Goal: Obtain resource: Obtain resource

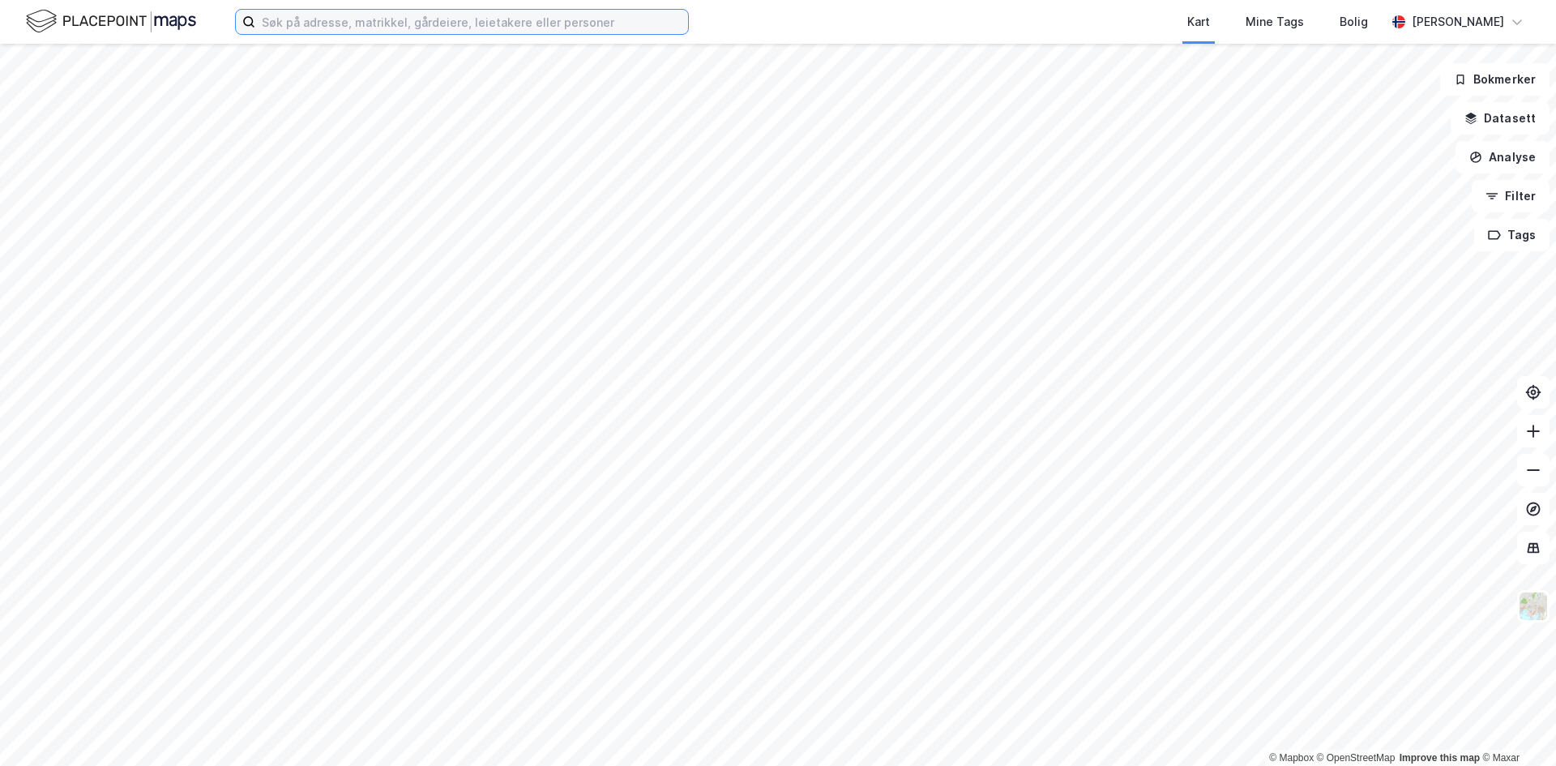
click at [583, 28] on input at bounding box center [471, 22] width 433 height 24
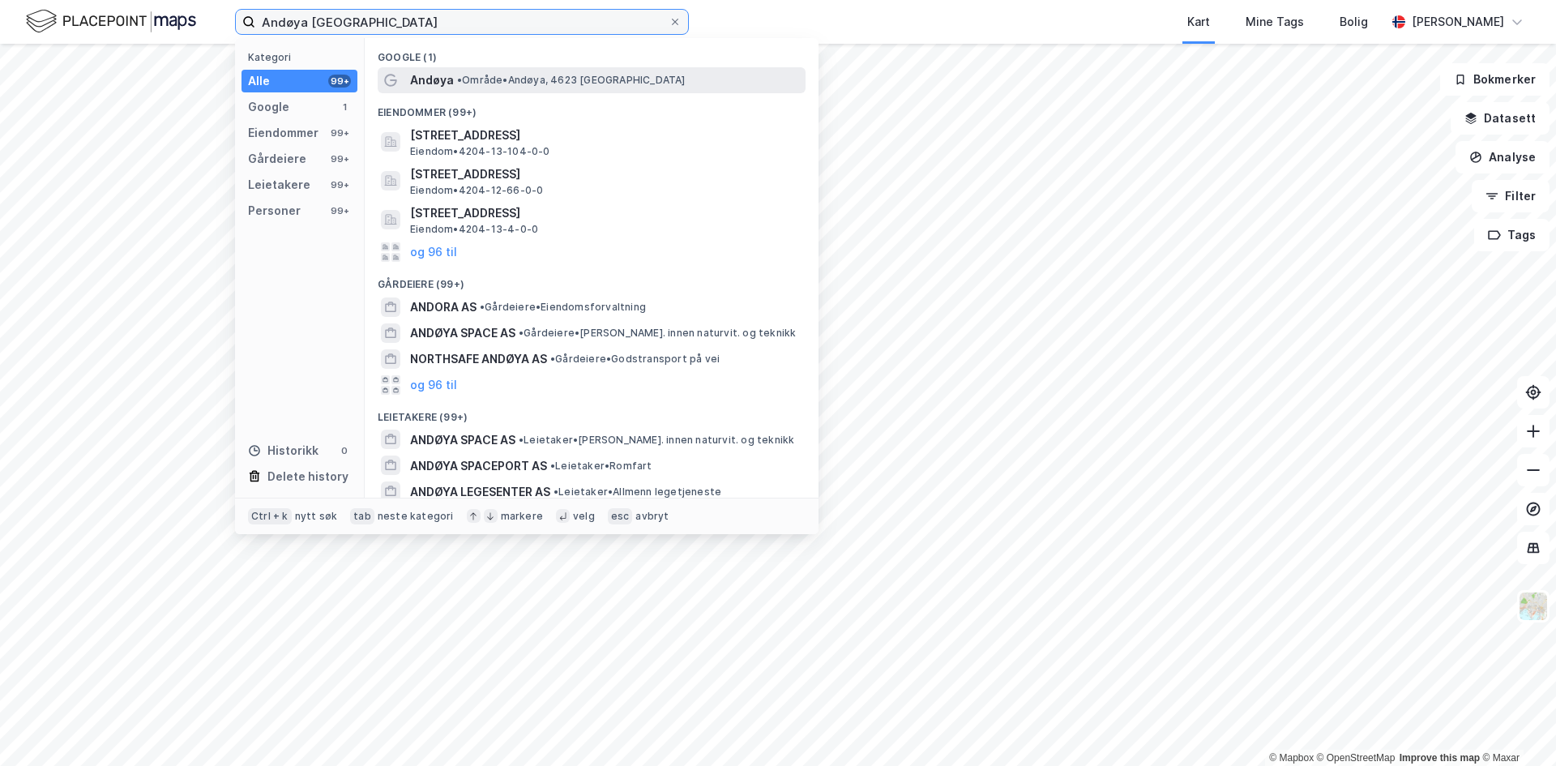
type input "Andøya [GEOGRAPHIC_DATA]"
click at [434, 74] on span "Andøya" at bounding box center [432, 79] width 44 height 19
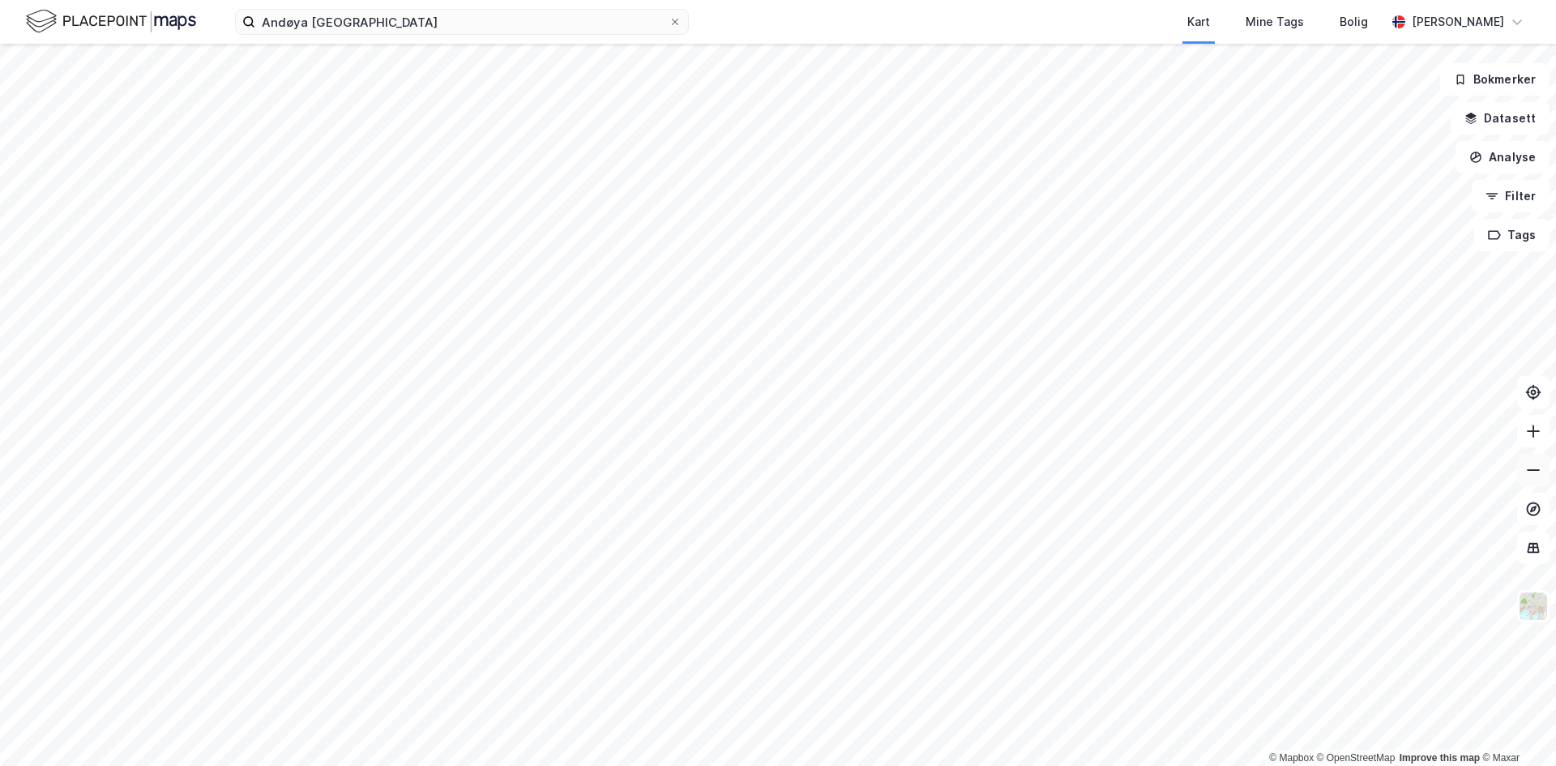
click at [1527, 466] on icon at bounding box center [1533, 470] width 16 height 16
click at [1536, 472] on icon at bounding box center [1533, 470] width 16 height 16
click at [1536, 470] on icon at bounding box center [1533, 470] width 13 height 2
click at [1497, 187] on button "Filter" at bounding box center [1511, 196] width 78 height 32
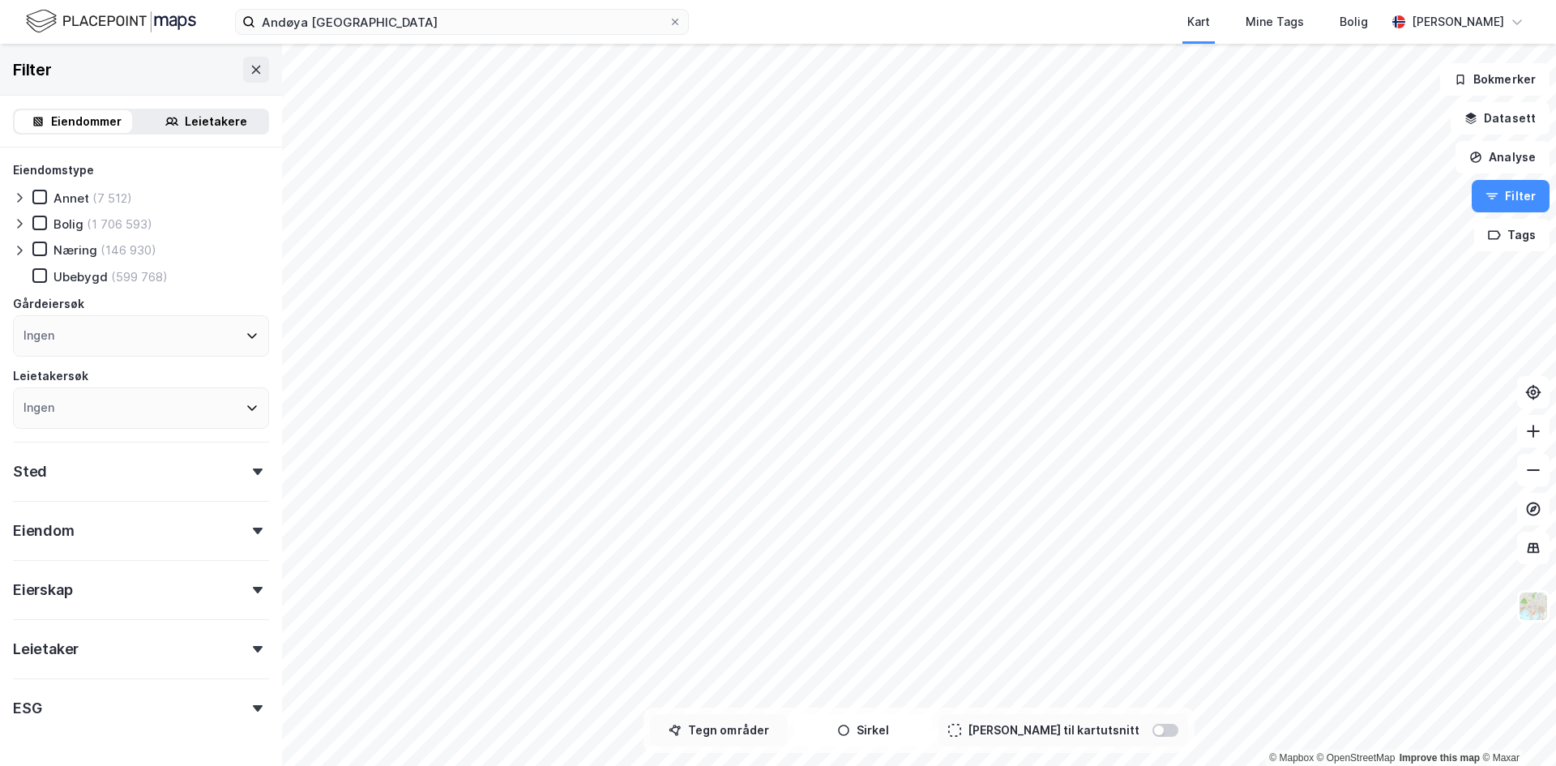
click at [745, 742] on button "Tegn områder" at bounding box center [719, 730] width 138 height 32
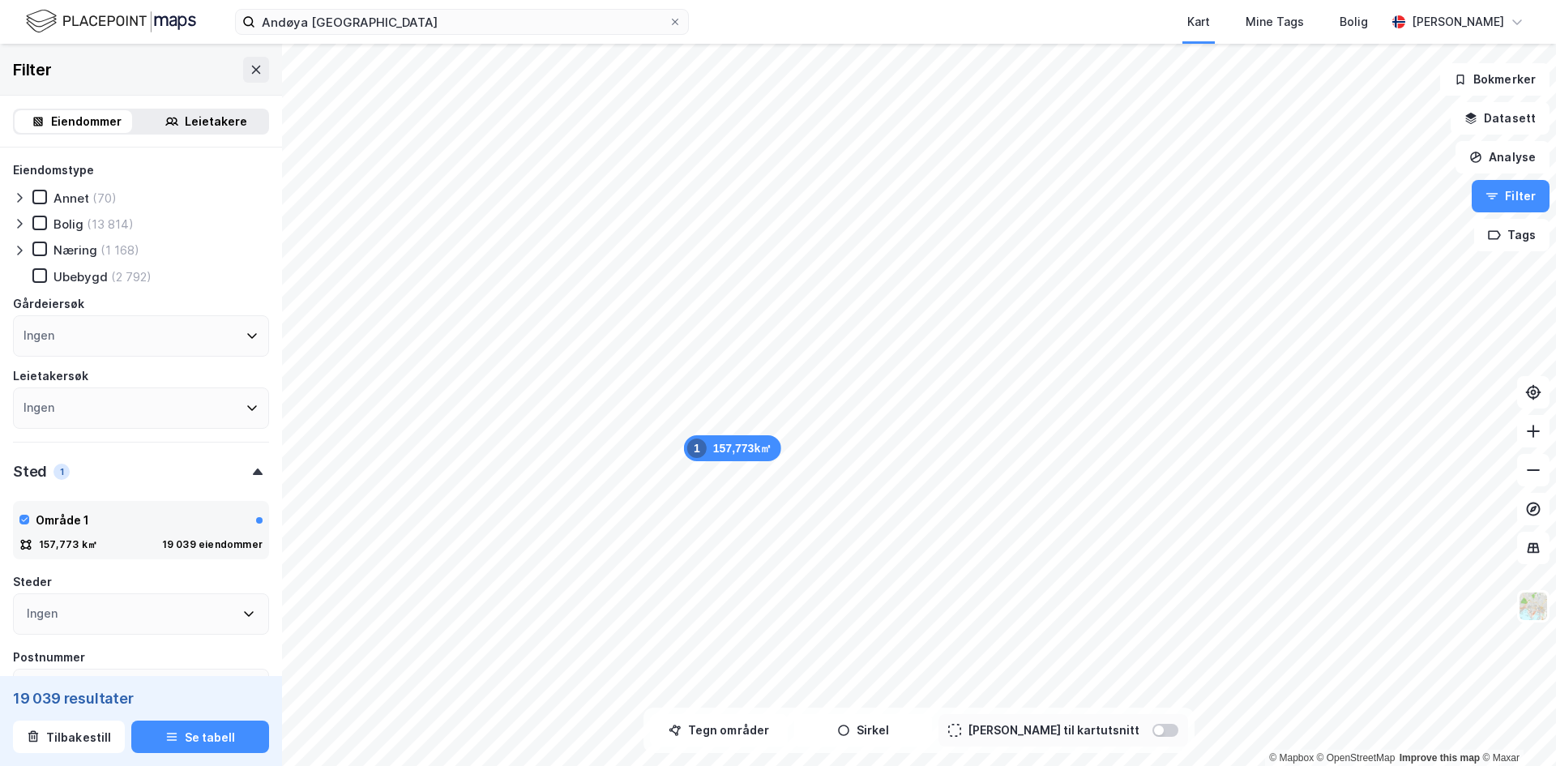
click at [237, 122] on div "Leietakere" at bounding box center [205, 121] width 123 height 23
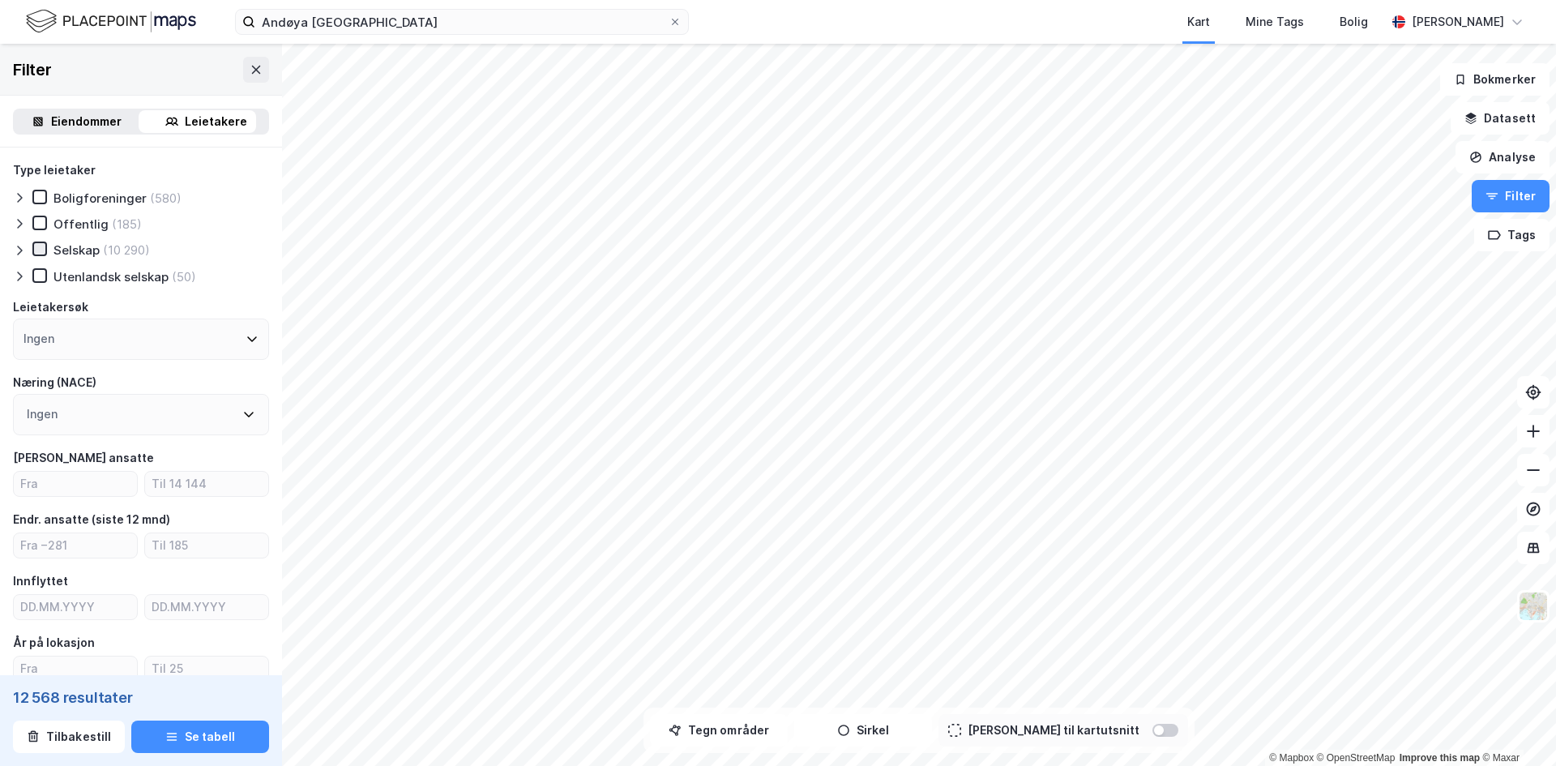
click at [44, 245] on icon at bounding box center [39, 248] width 11 height 11
click at [62, 487] on input "number" at bounding box center [75, 484] width 123 height 24
type input "1"
type input "8"
click at [169, 571] on div "Innflyttet" at bounding box center [141, 580] width 256 height 19
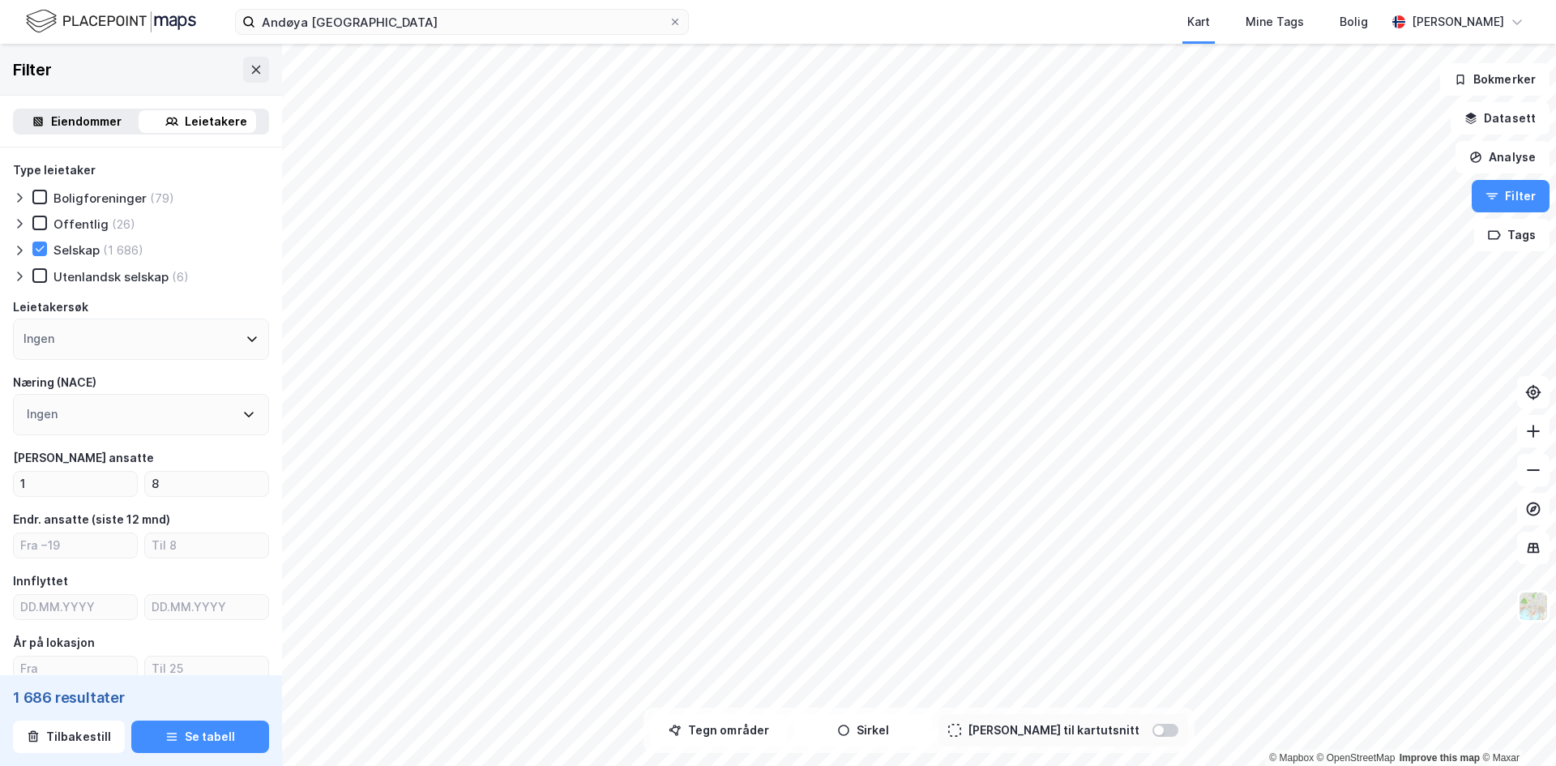
click at [242, 412] on icon at bounding box center [248, 414] width 13 height 13
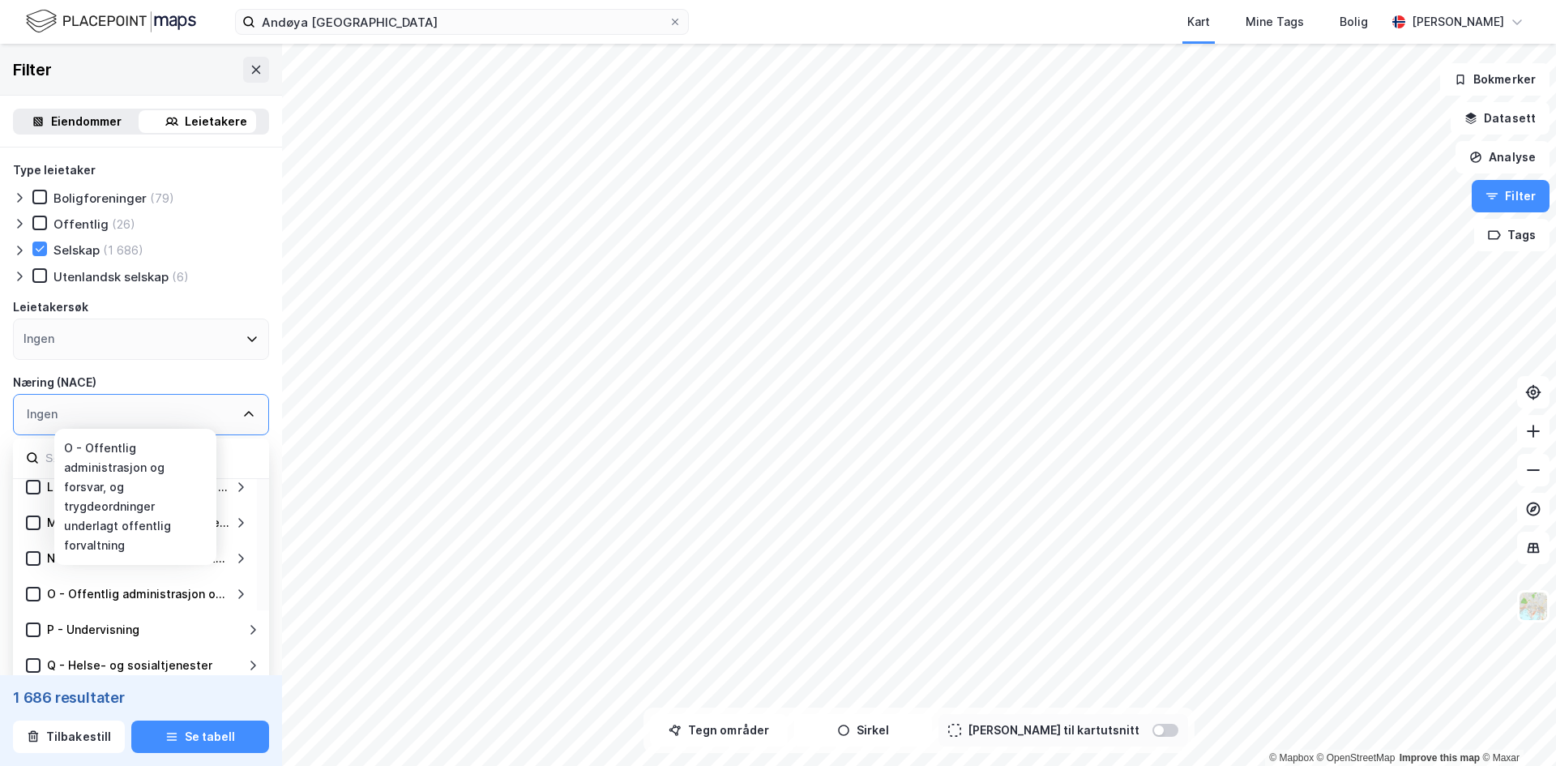
scroll to position [405, 0]
click at [36, 517] on icon at bounding box center [33, 520] width 11 height 11
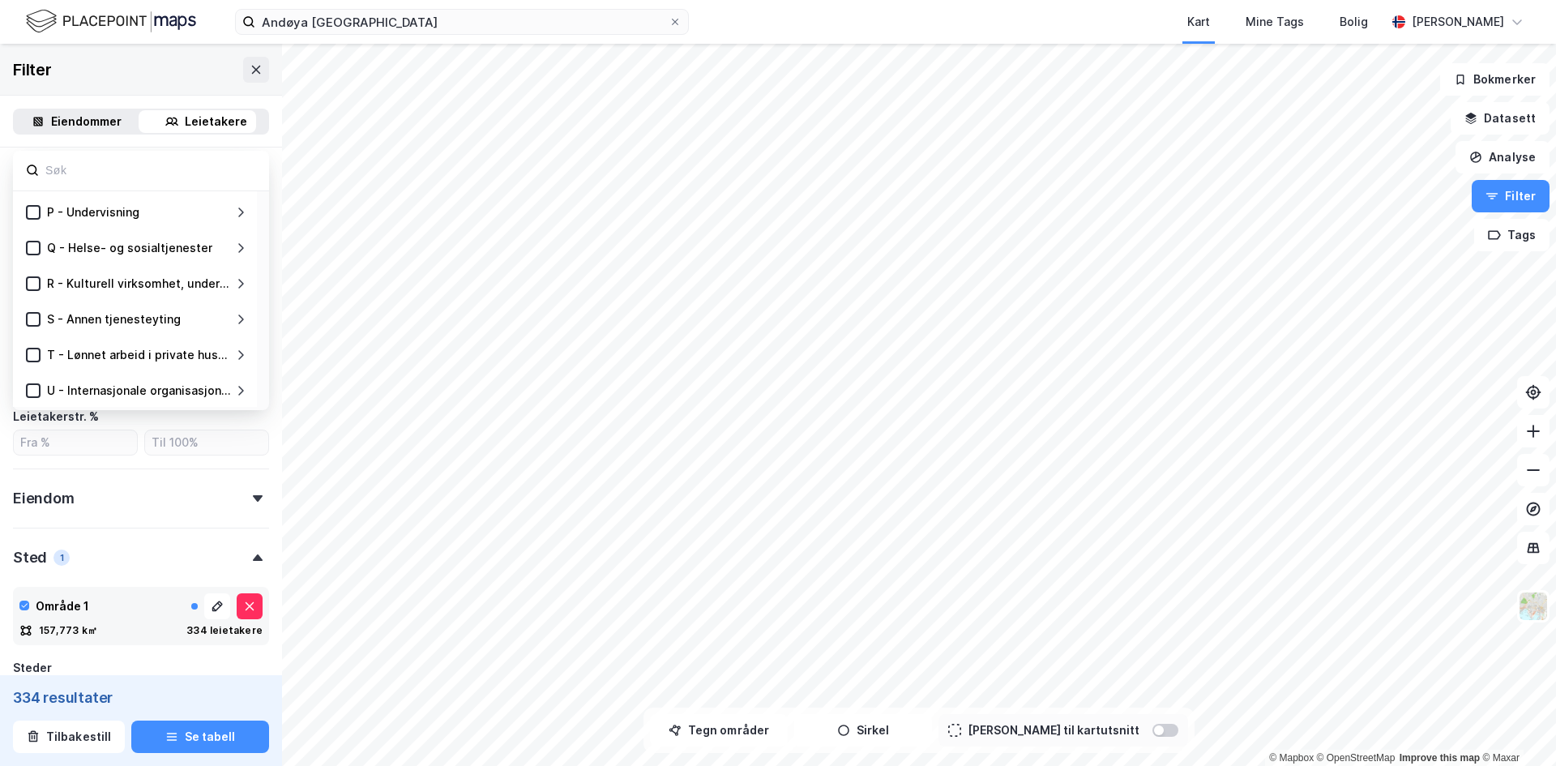
scroll to position [324, 0]
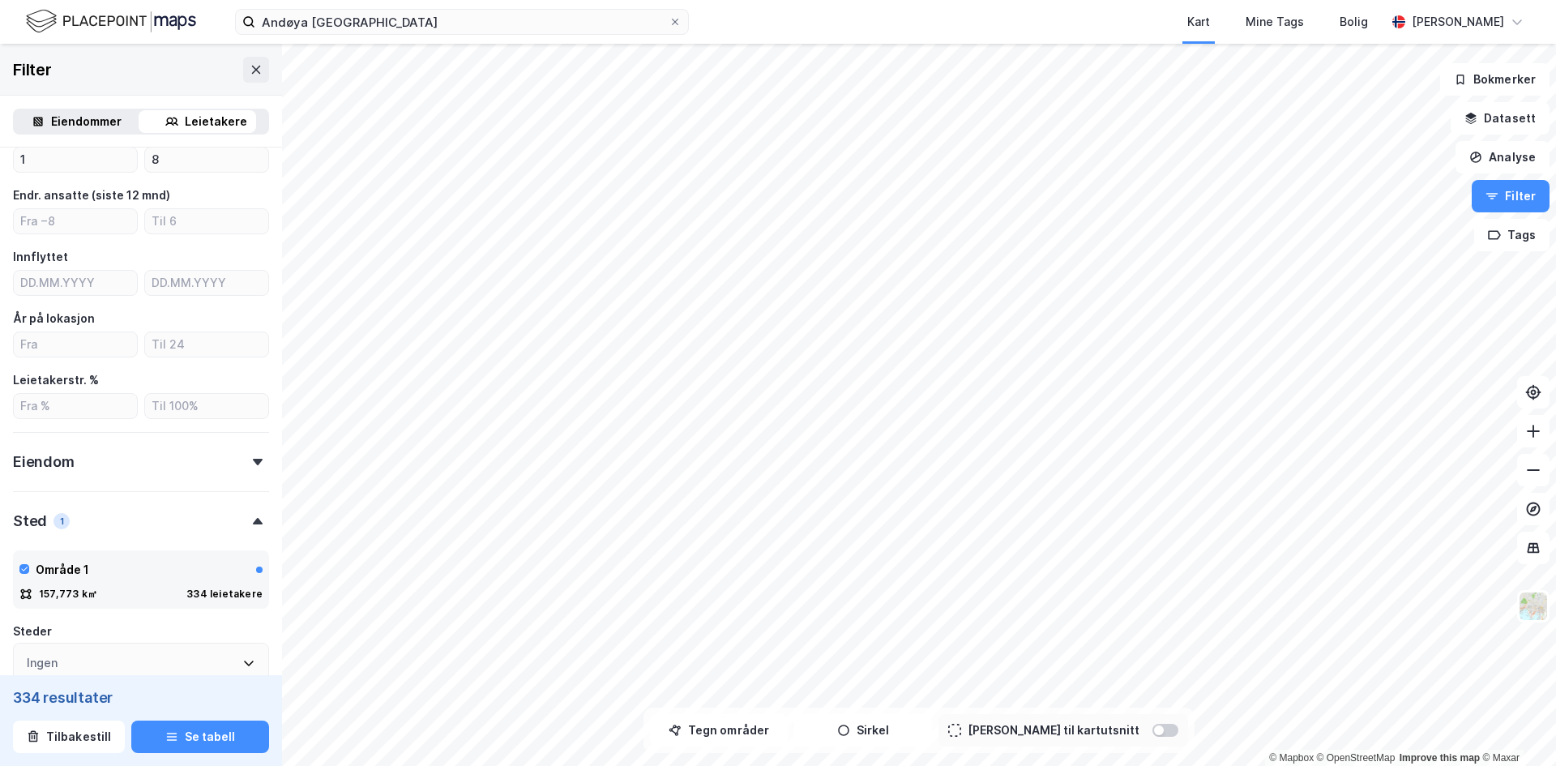
click at [159, 425] on div "Type leietaker Boligforeninger Offentlig (2) Selskap (334) Utenlandsk selskap L…" at bounding box center [141, 327] width 256 height 982
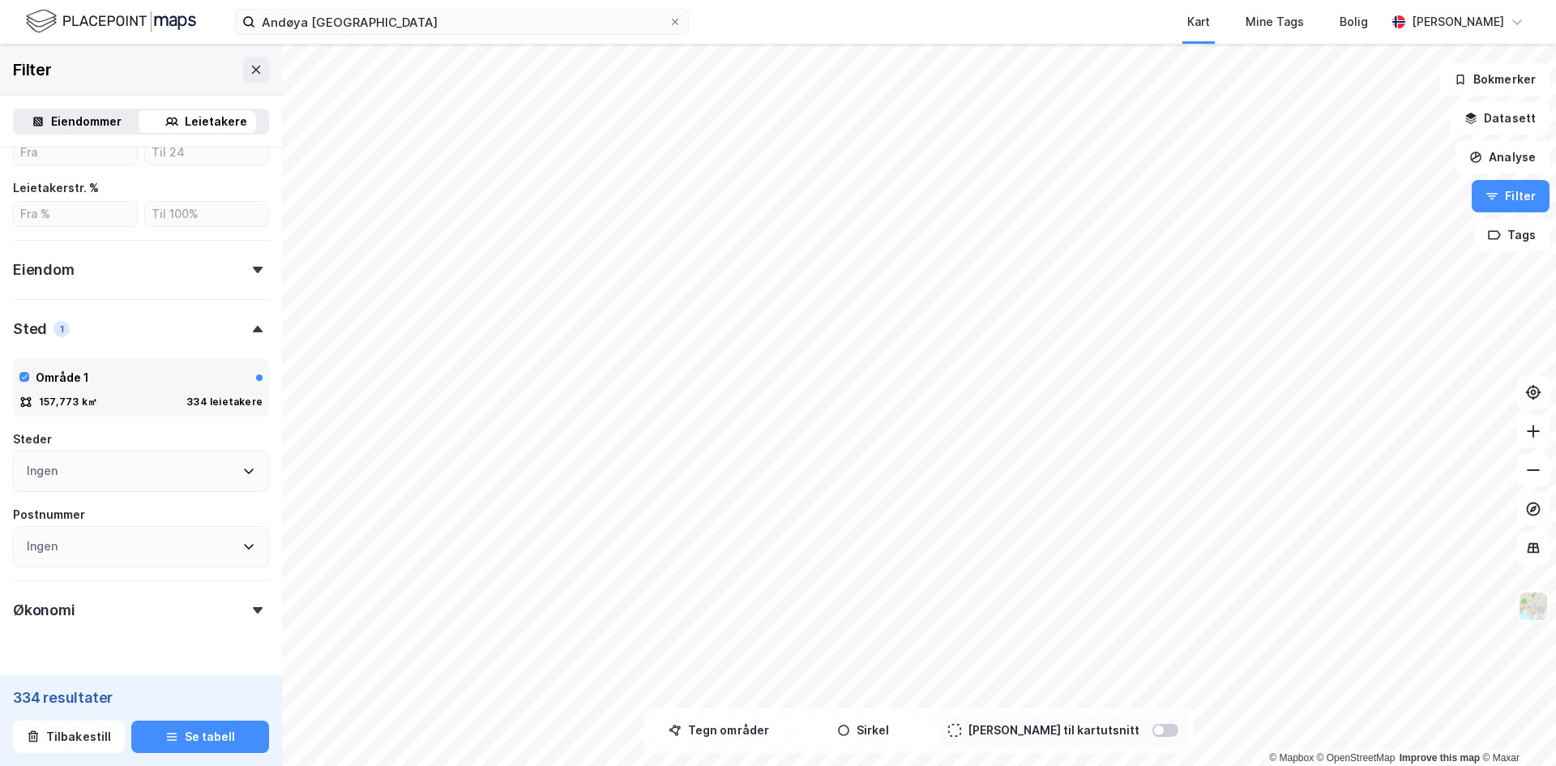
scroll to position [562, 0]
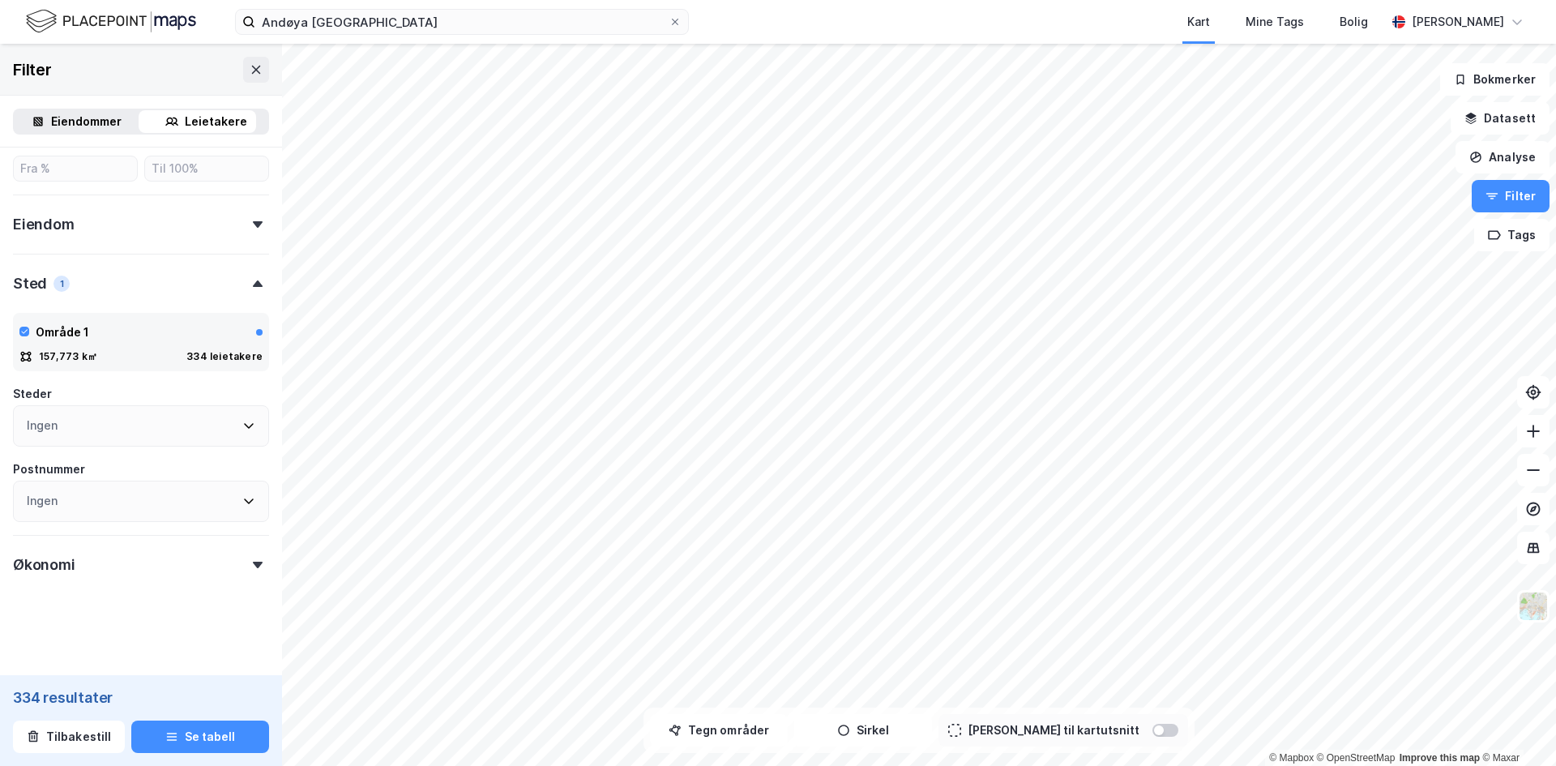
click at [110, 558] on div "Økonomi" at bounding box center [141, 558] width 256 height 46
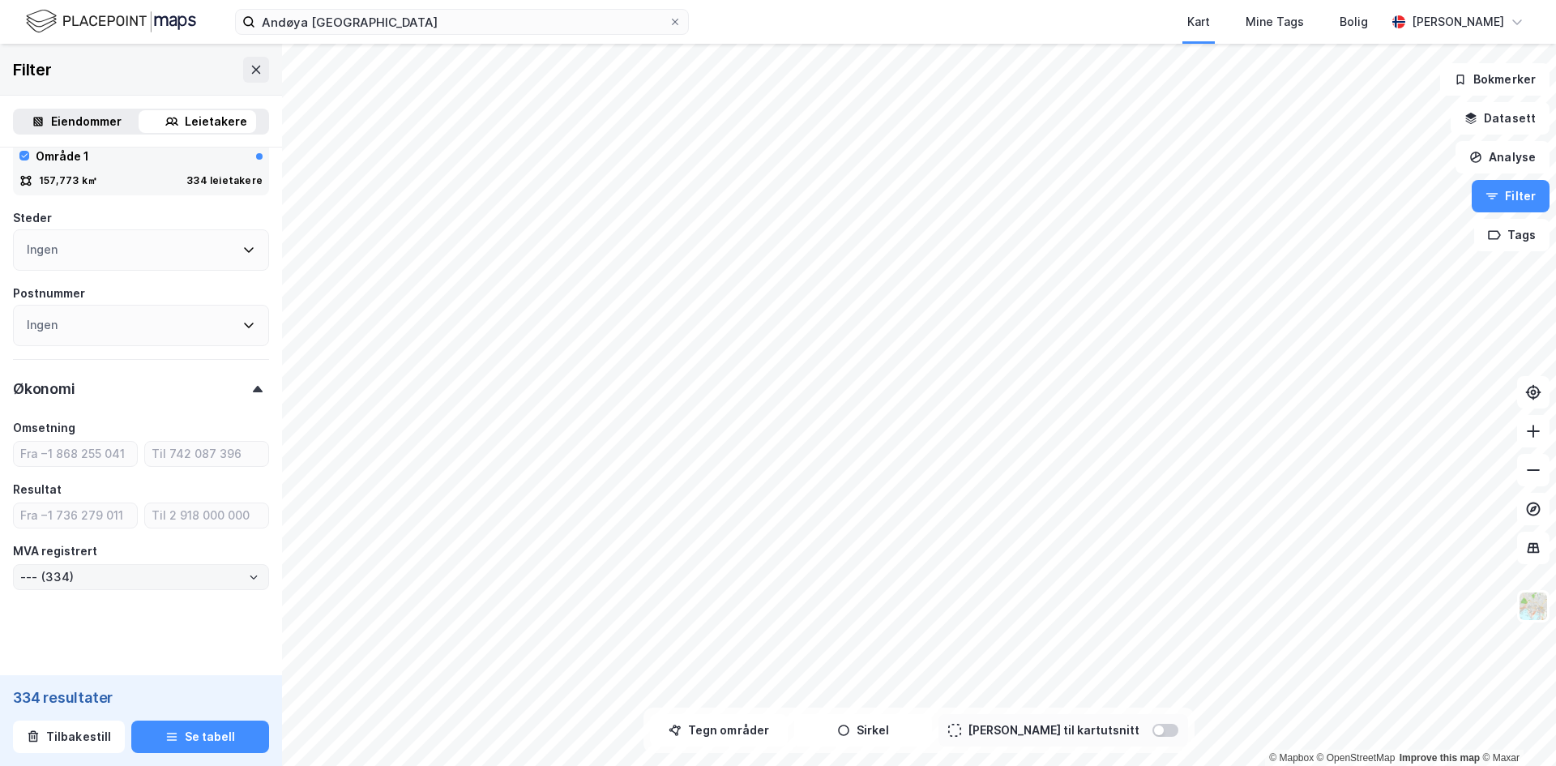
scroll to position [746, 0]
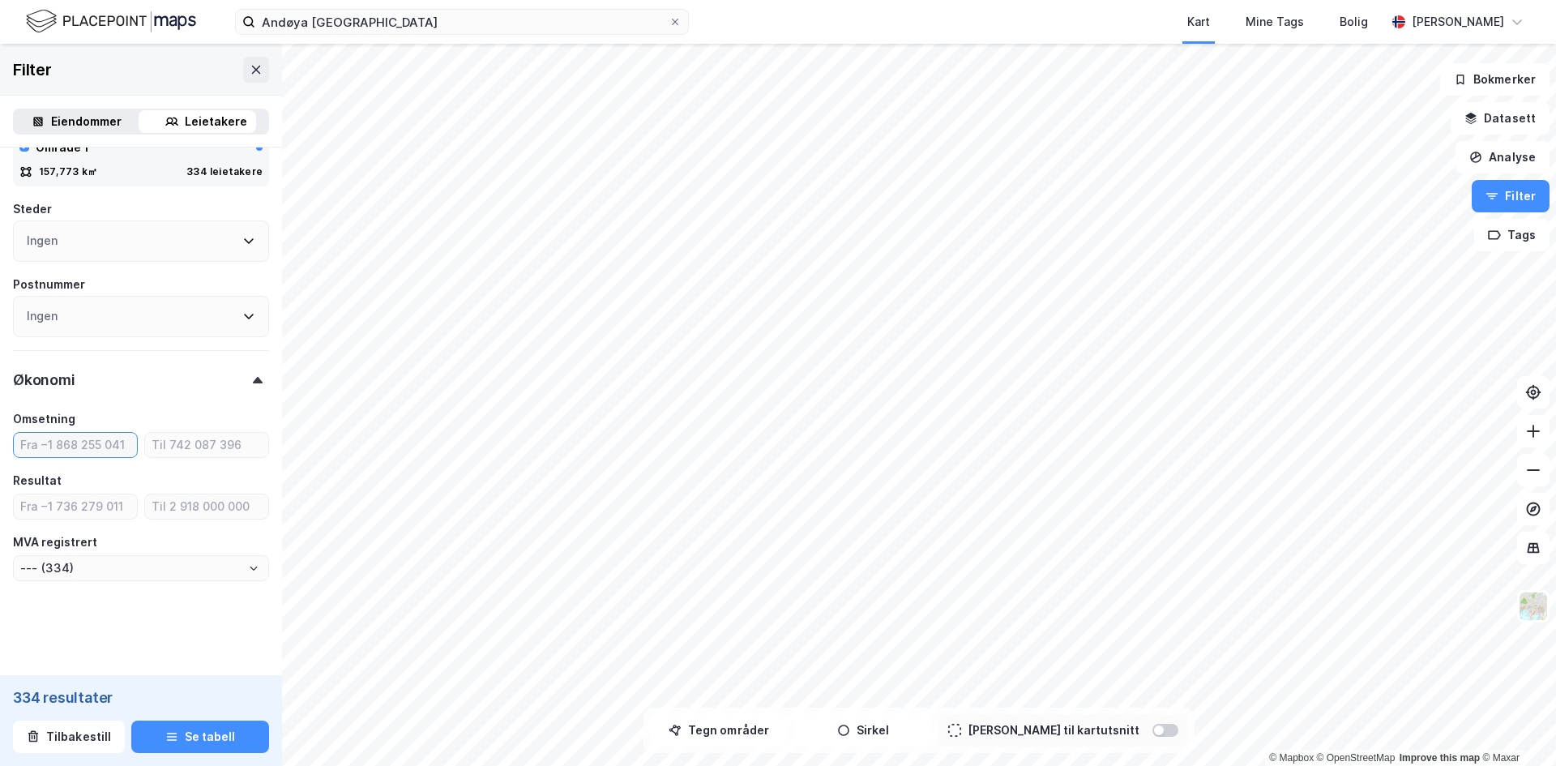
click at [76, 443] on input "number" at bounding box center [75, 445] width 123 height 24
type input "1"
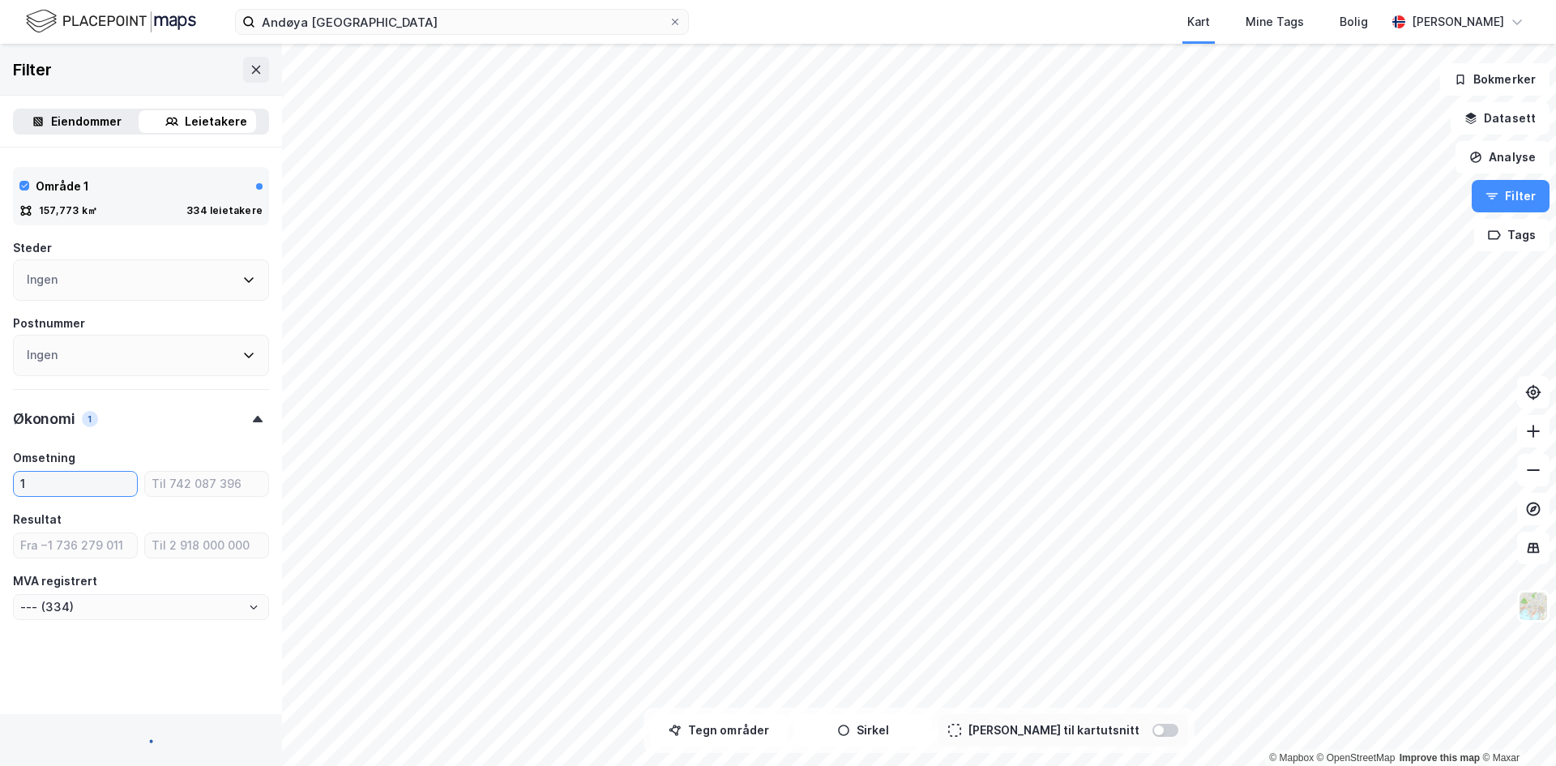
type input "--- (311)"
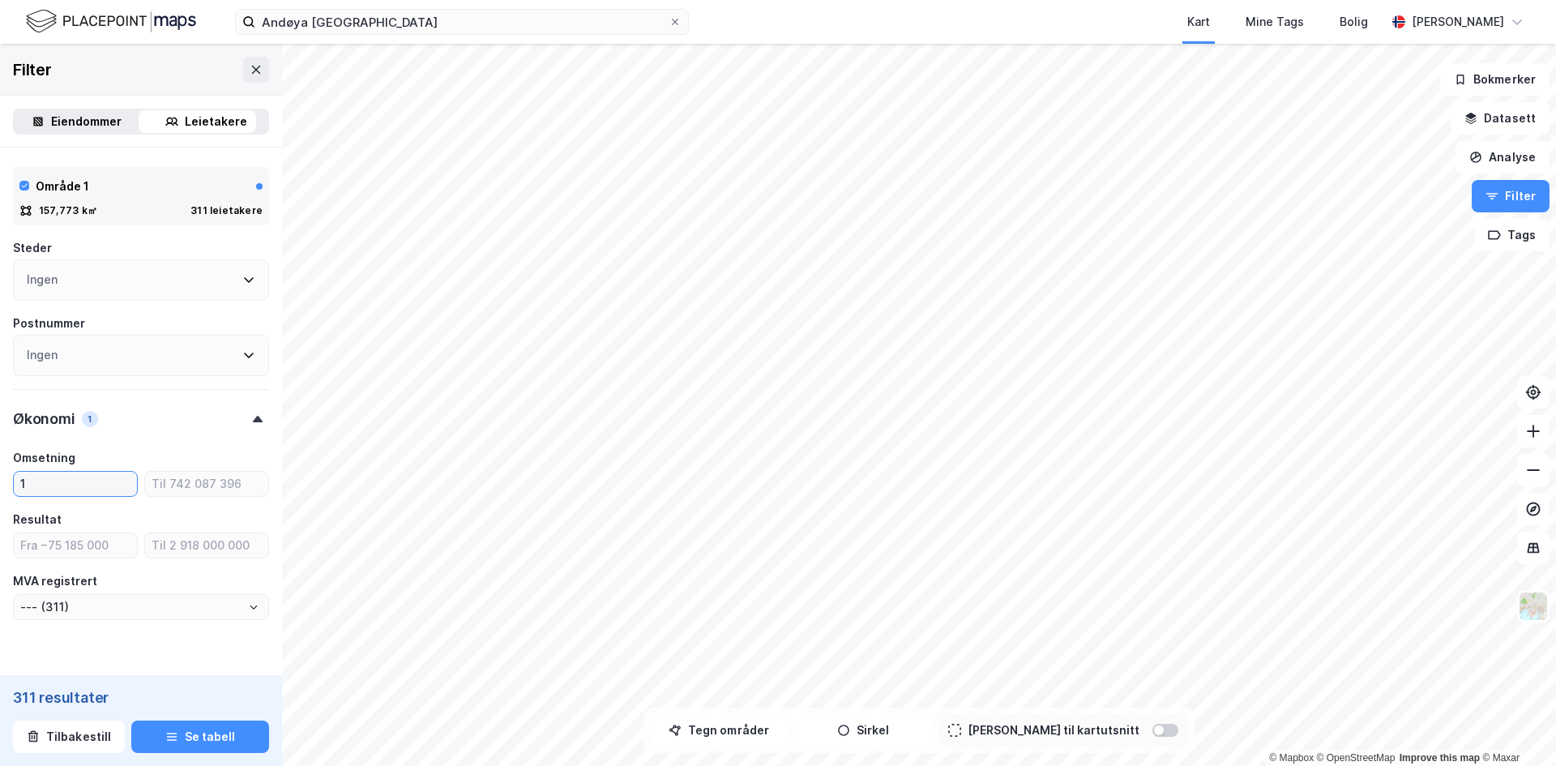
scroll to position [746, 0]
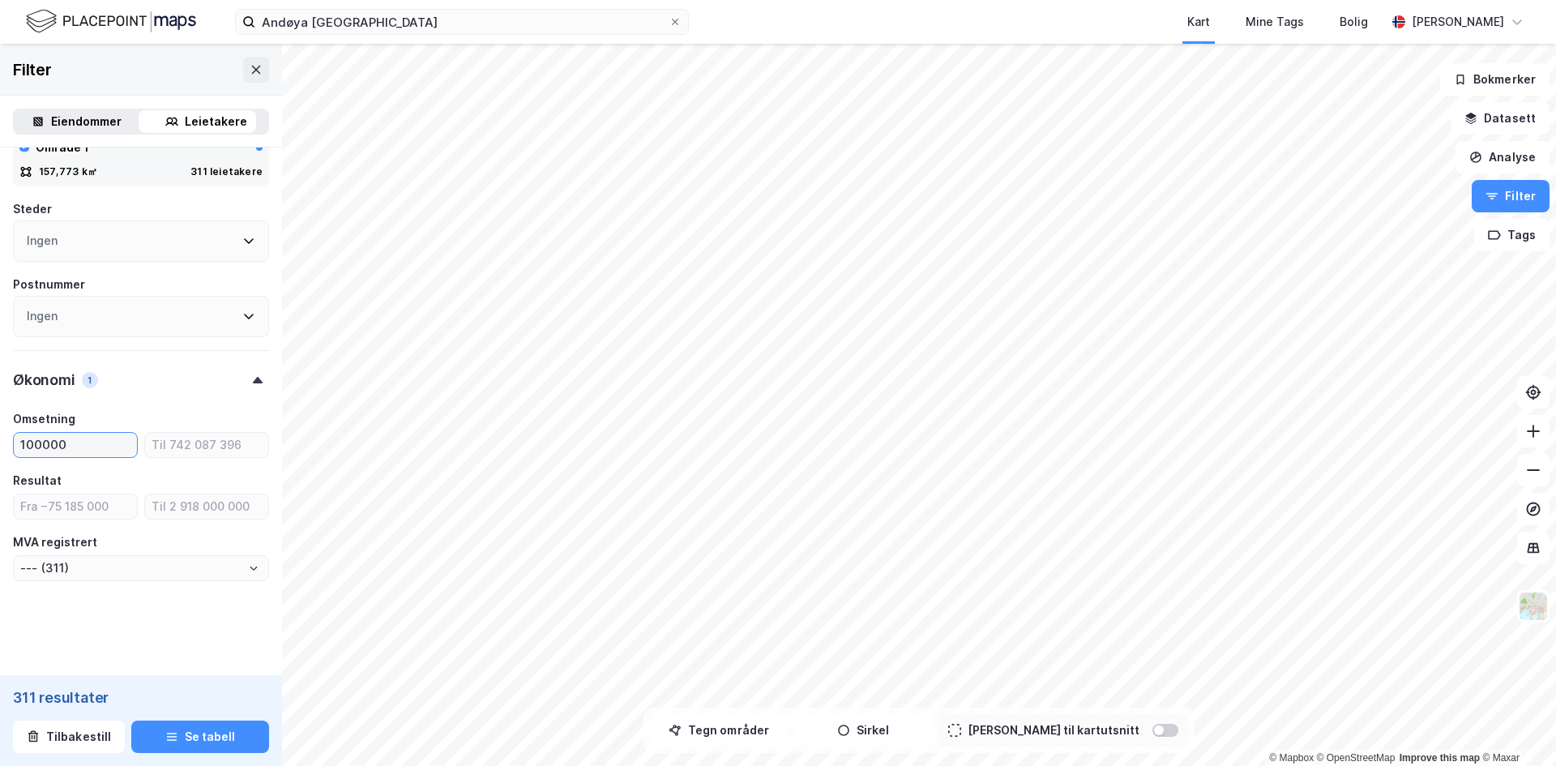
type input "1000000"
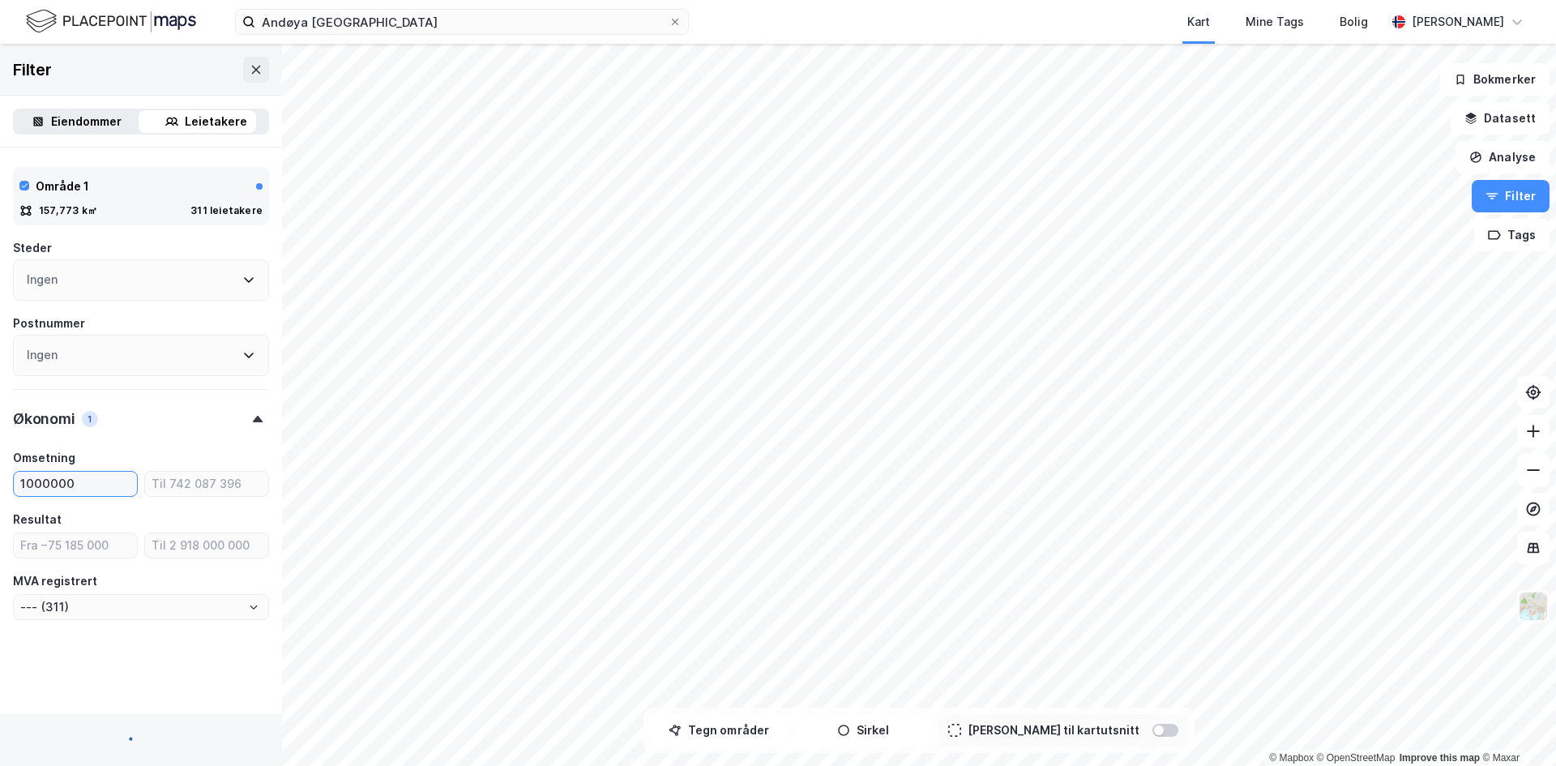
type input "--- (210)"
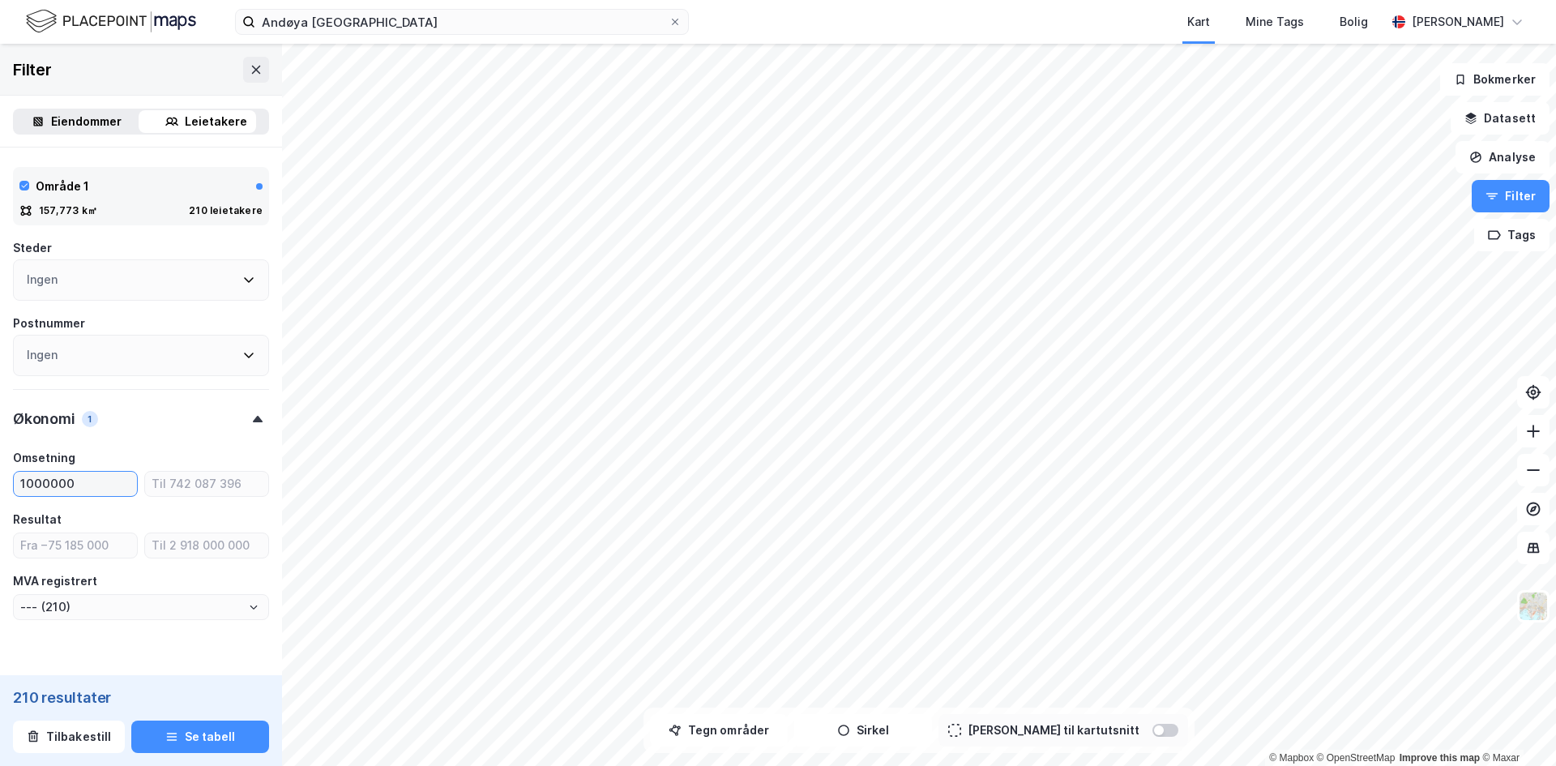
scroll to position [746, 0]
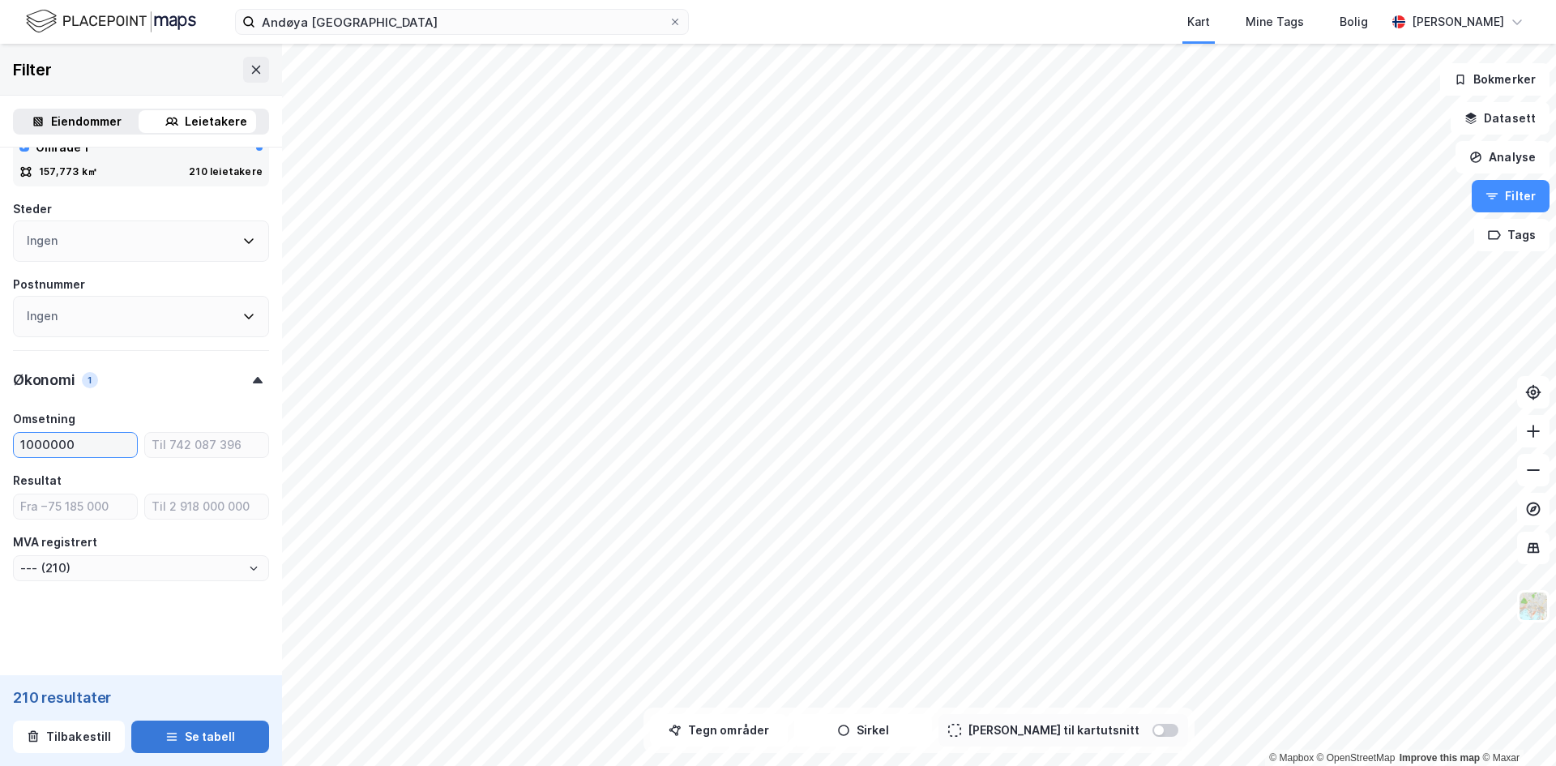
type input "1000000"
click at [181, 733] on button "Se tabell" at bounding box center [200, 736] width 138 height 32
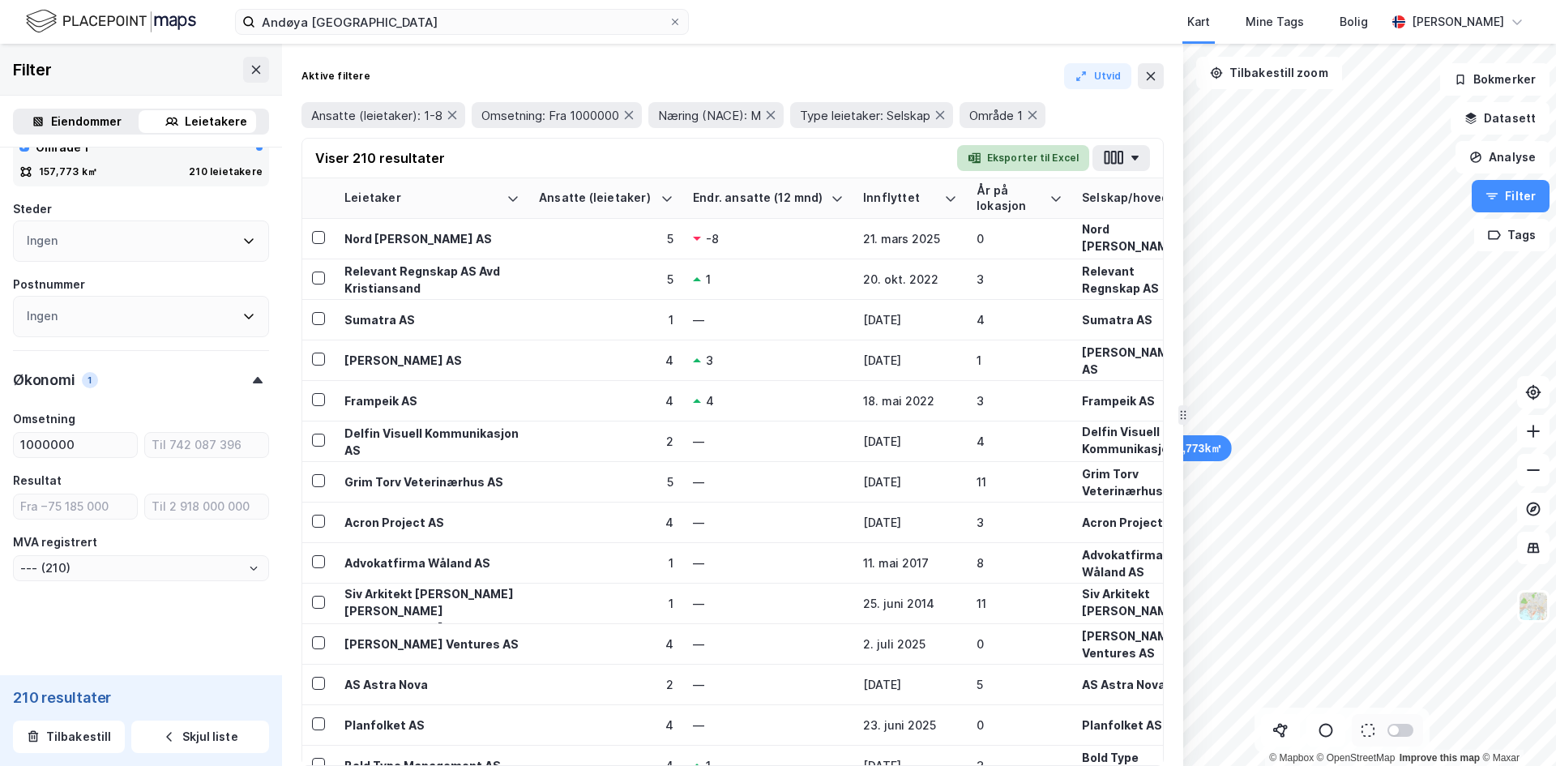
click at [1078, 156] on button "Eksporter til Excel" at bounding box center [1023, 158] width 132 height 26
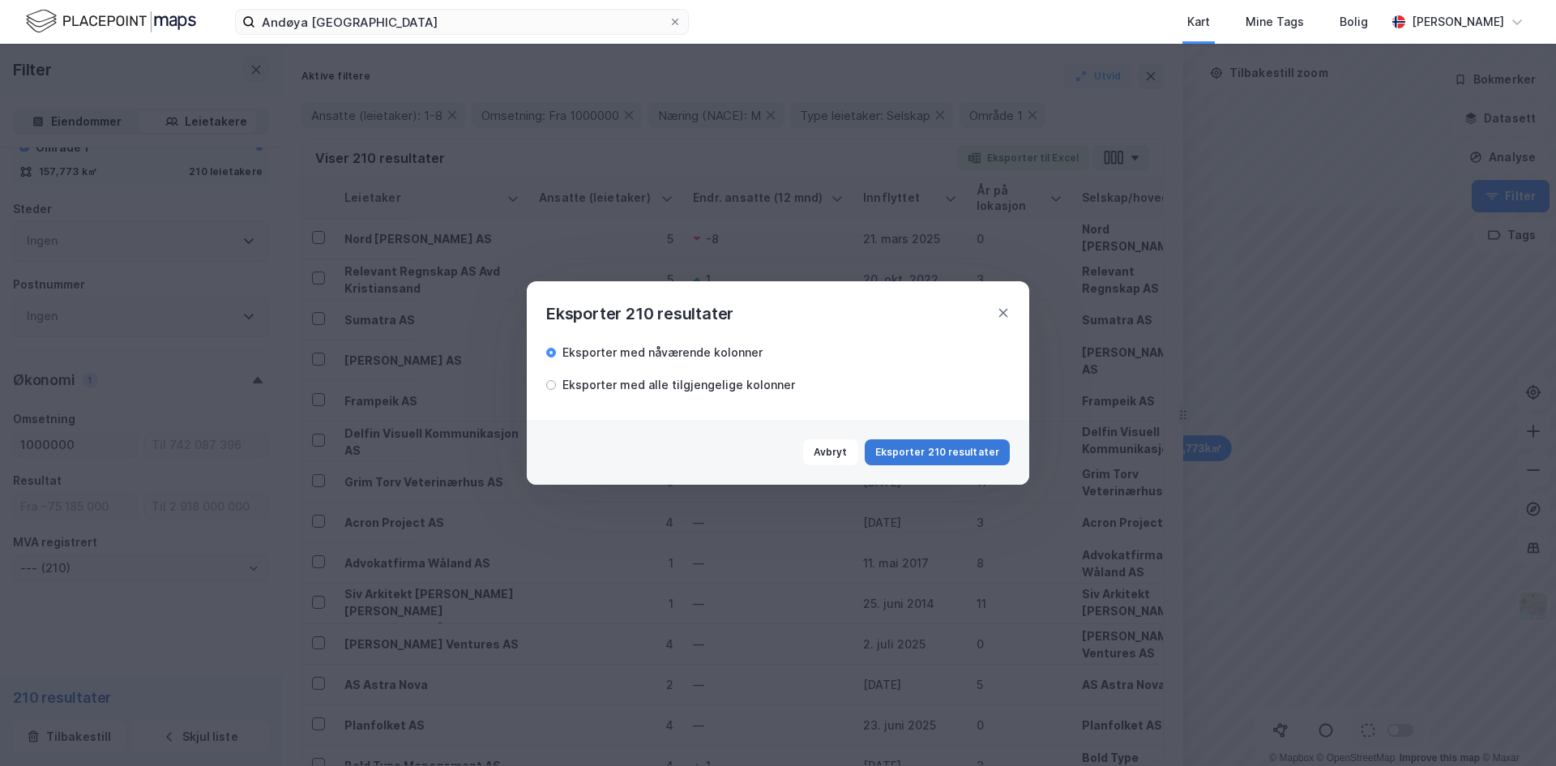
click at [968, 450] on button "Eksporter 210 resultater" at bounding box center [937, 452] width 145 height 26
